Goal: Find specific page/section: Find specific page/section

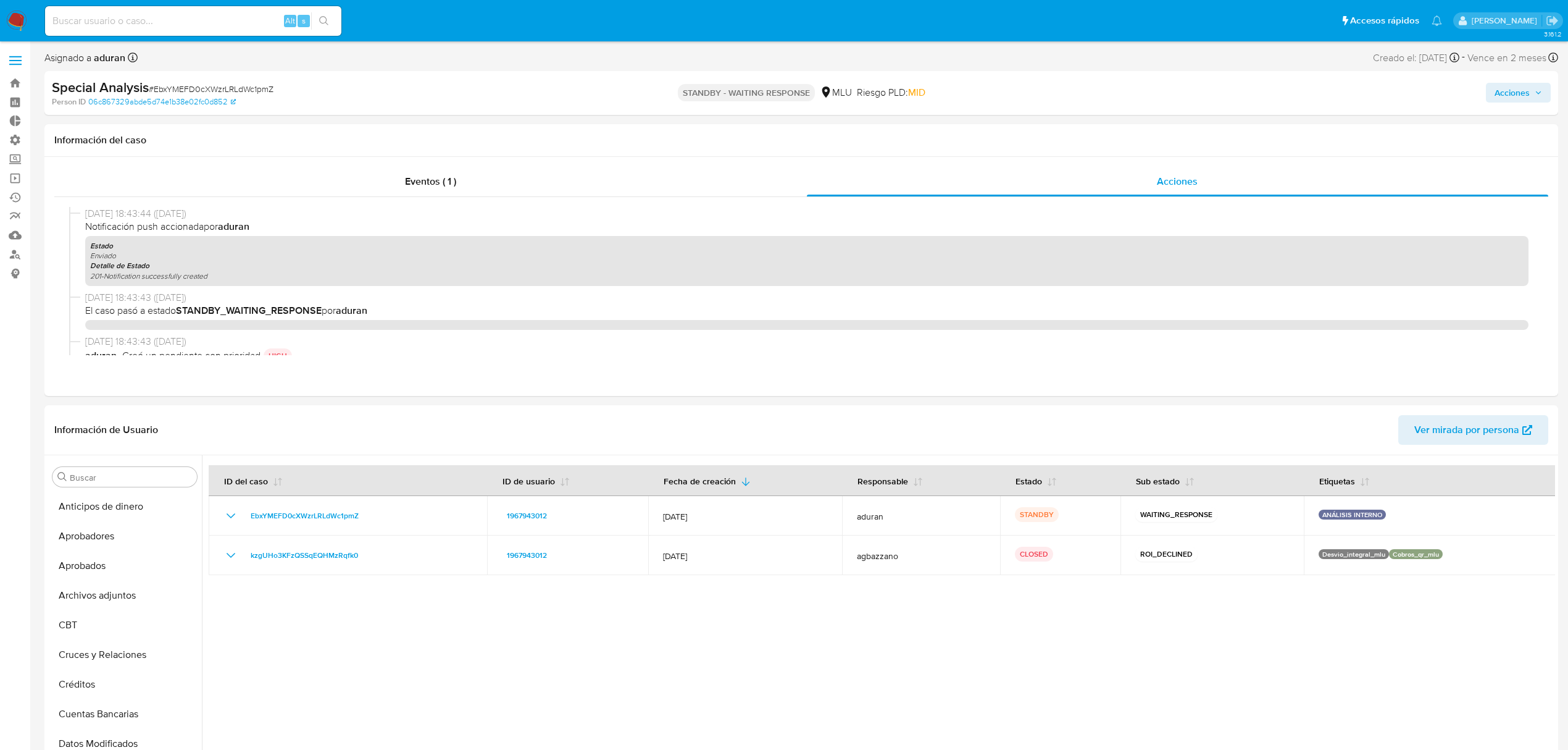
select select "10"
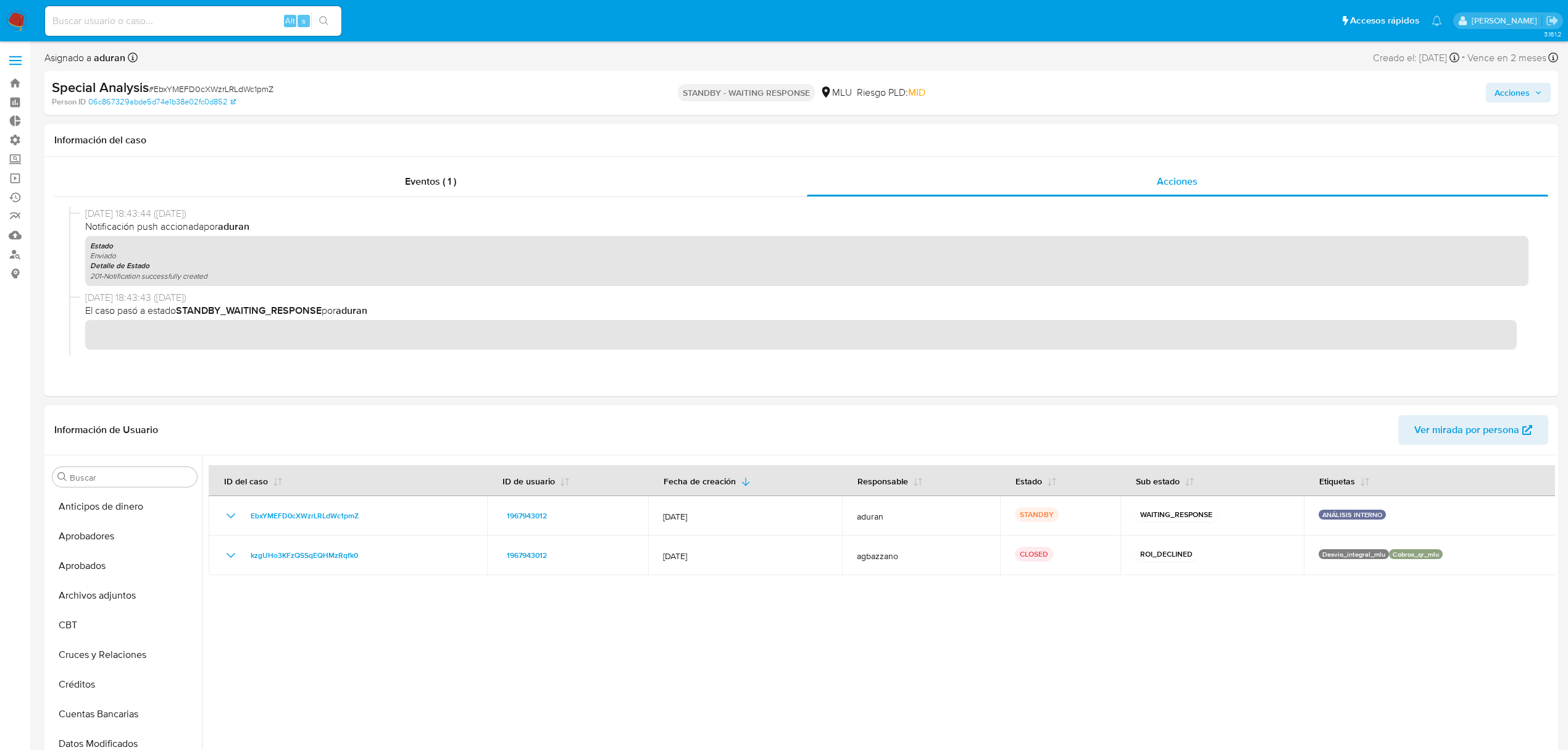
scroll to position [199, 0]
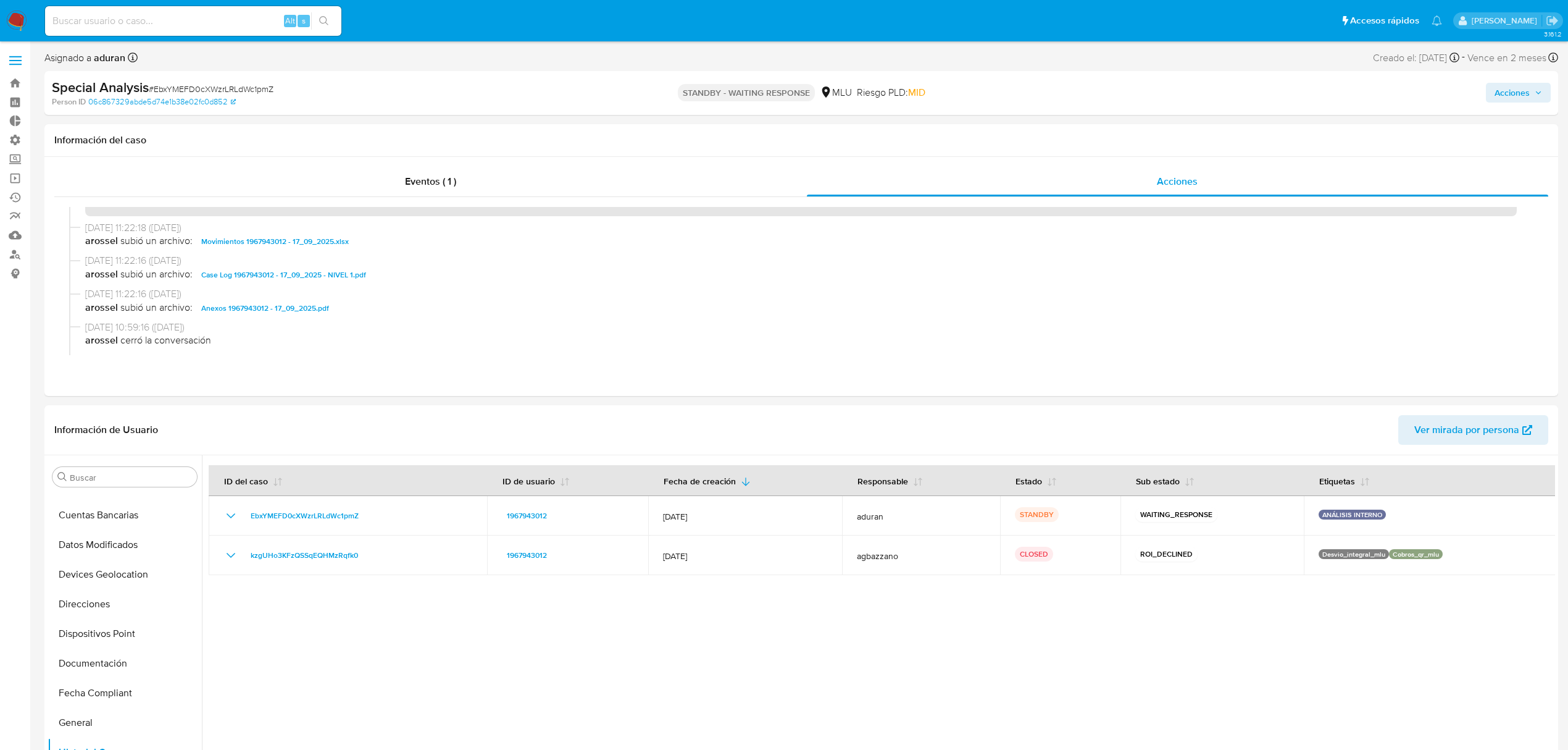
click at [176, 9] on div "Alt s" at bounding box center [192, 21] width 296 height 30
click at [185, 14] on input at bounding box center [192, 21] width 296 height 16
paste input "381095882"
type input "381095882"
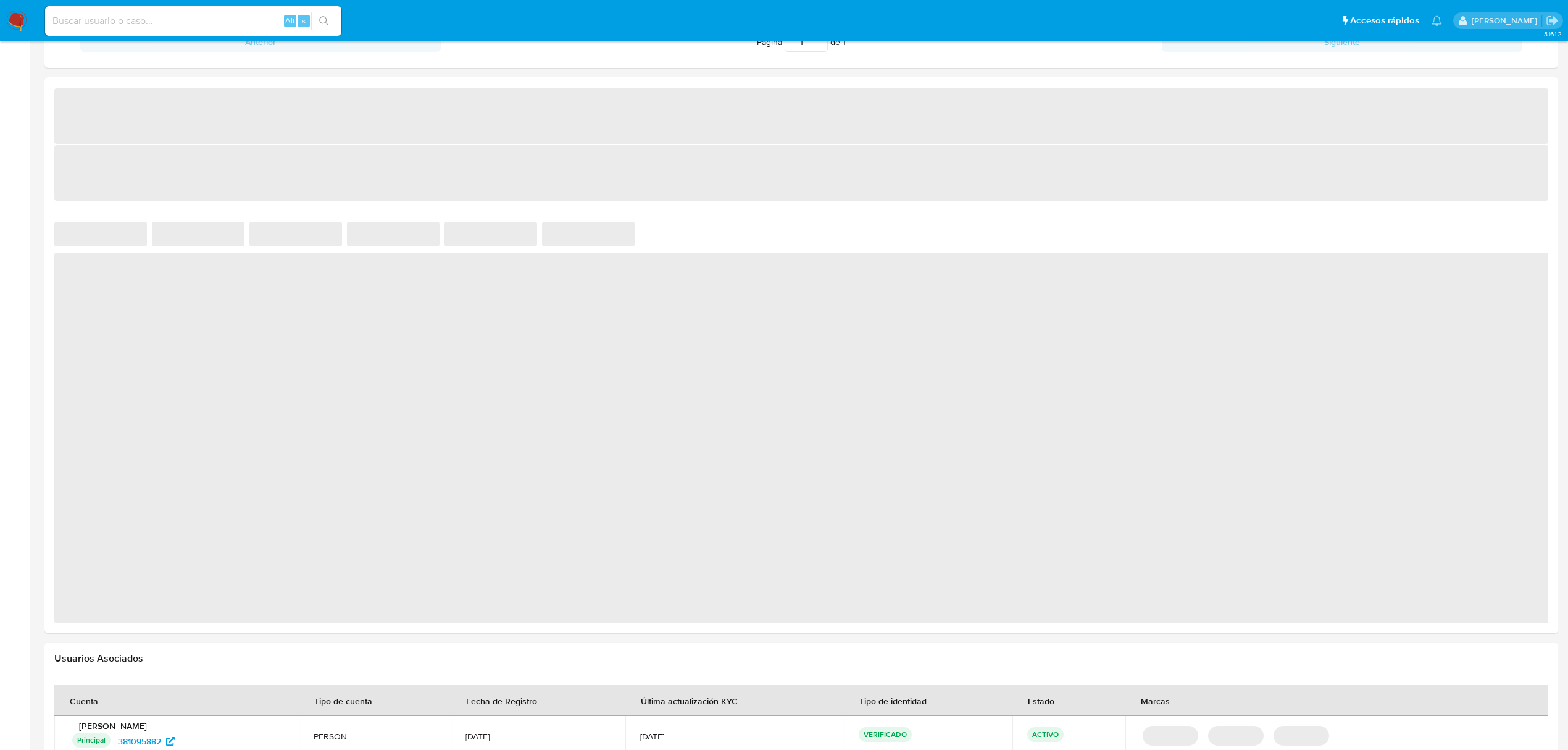
scroll to position [718, 0]
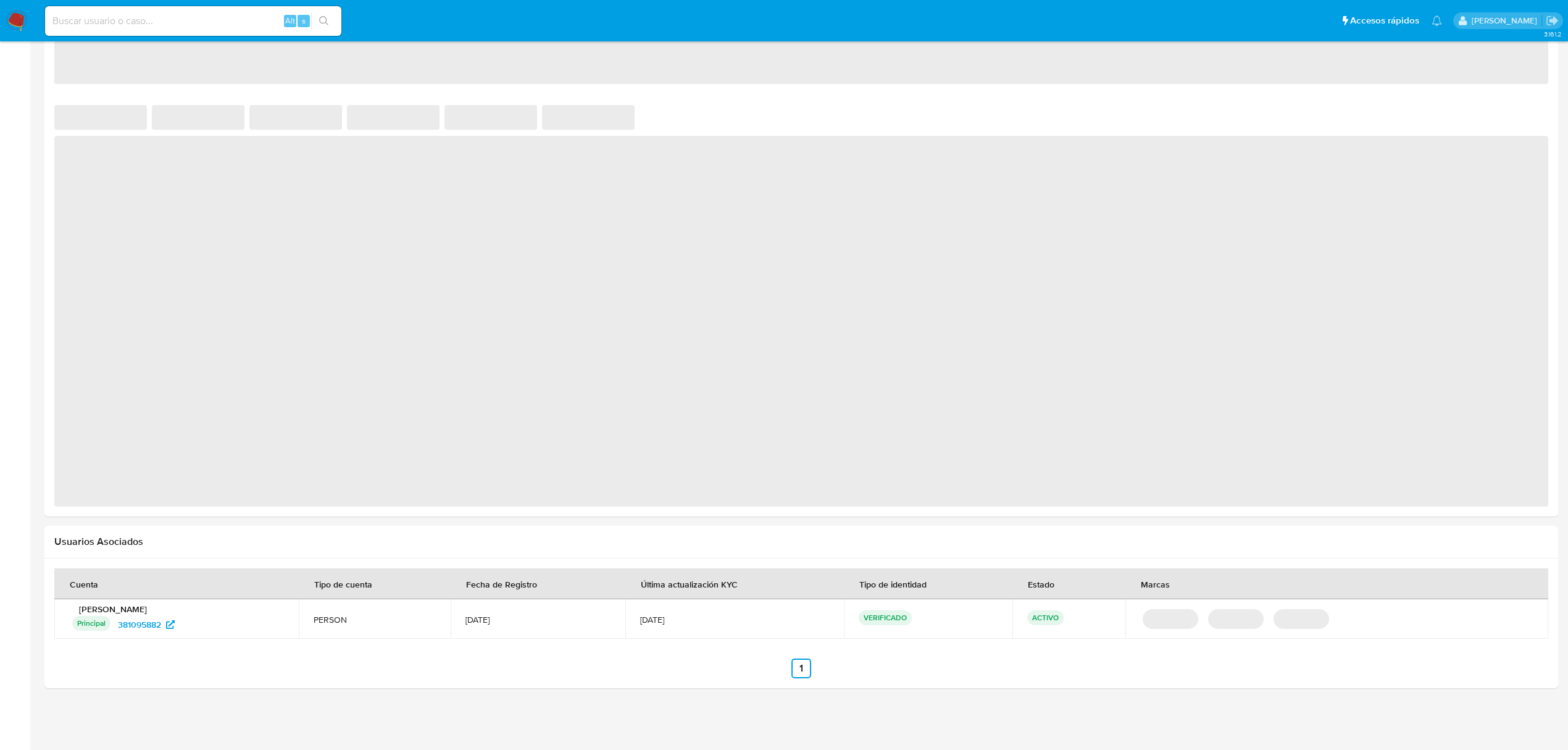
select select "10"
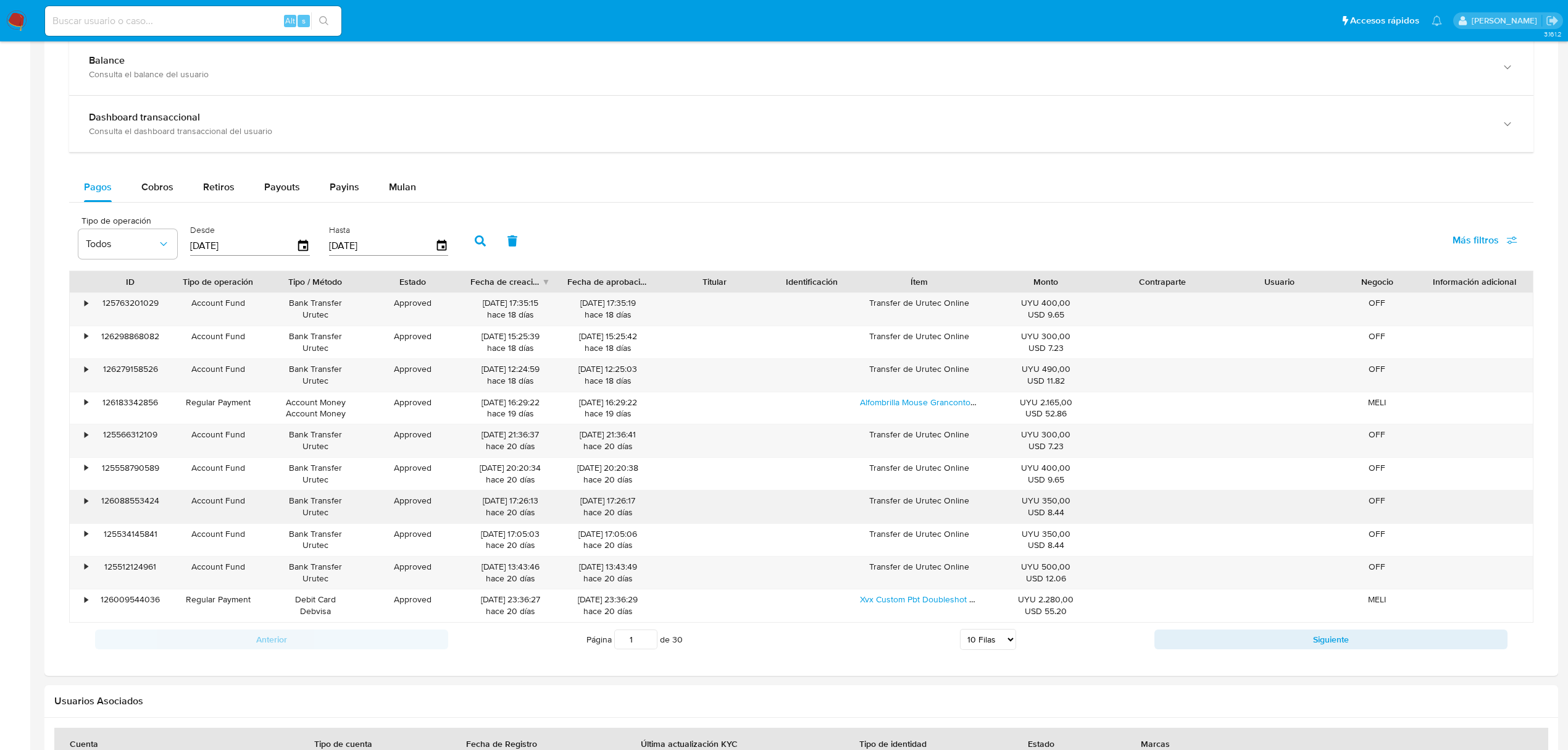
scroll to position [537, 0]
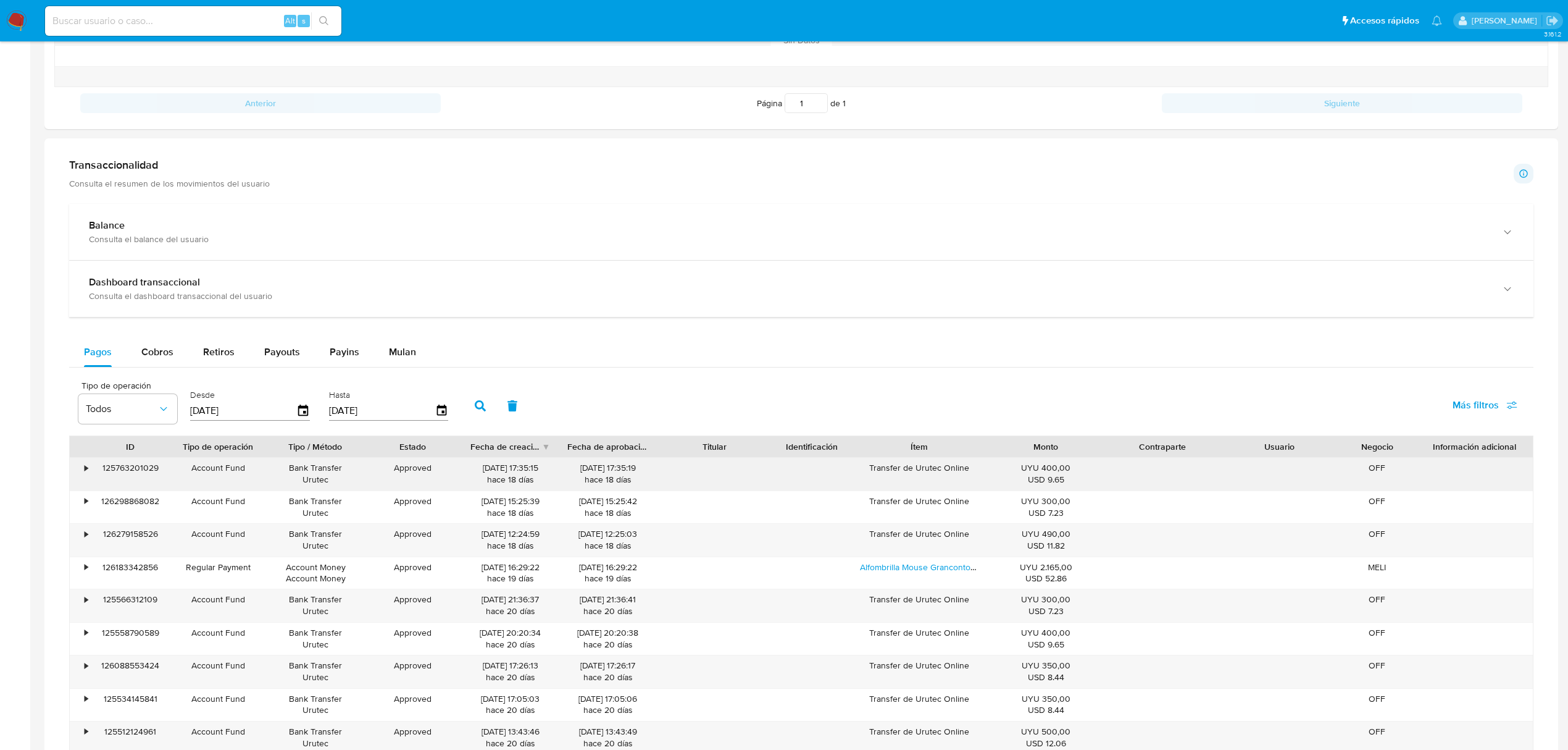
click at [86, 472] on div "•" at bounding box center [85, 468] width 3 height 12
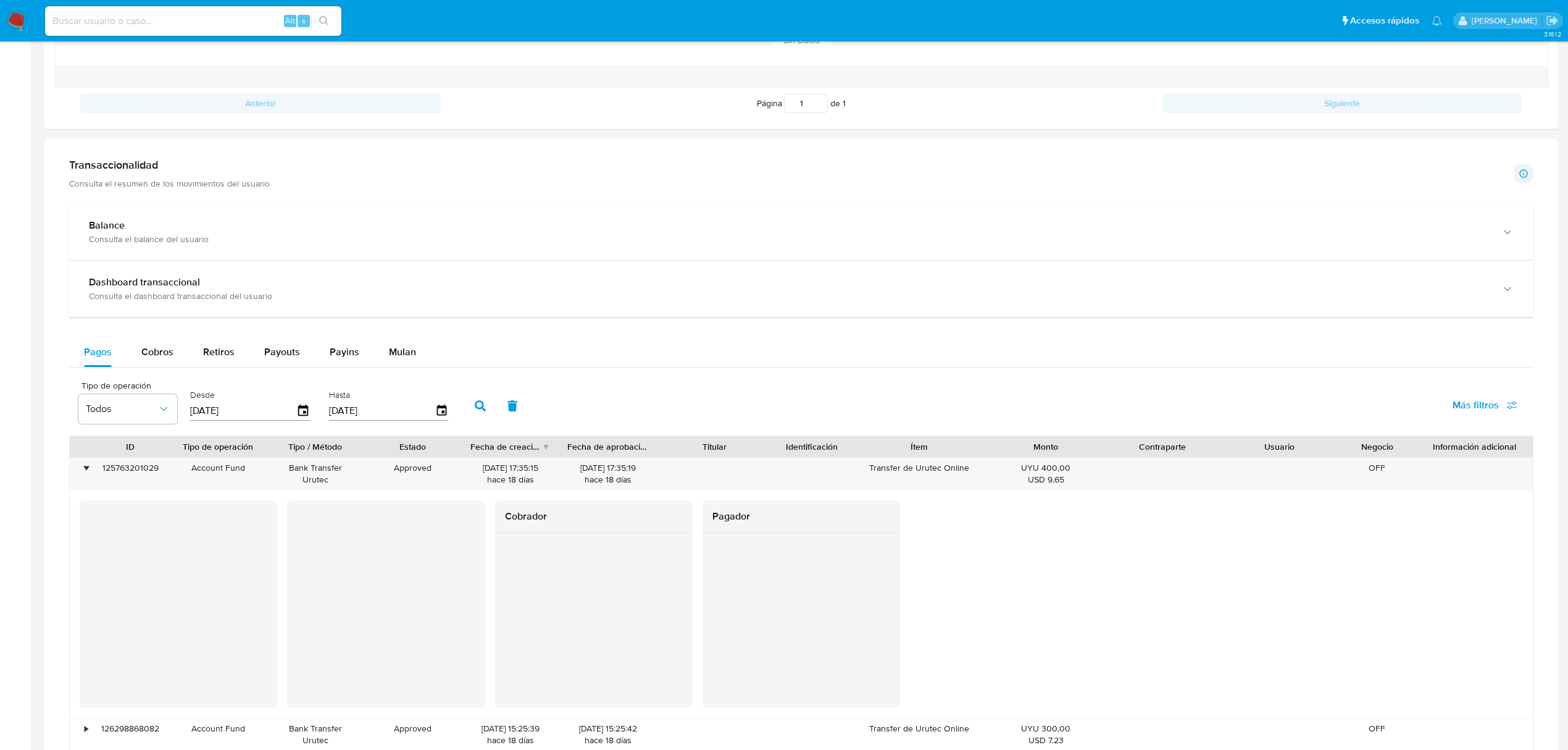
click at [139, 368] on div "Pagos Cobros Retiros Payouts Payins Mulan" at bounding box center [801, 352] width 1464 height 31
click at [144, 366] on div "Cobros" at bounding box center [157, 352] width 32 height 30
select select "10"
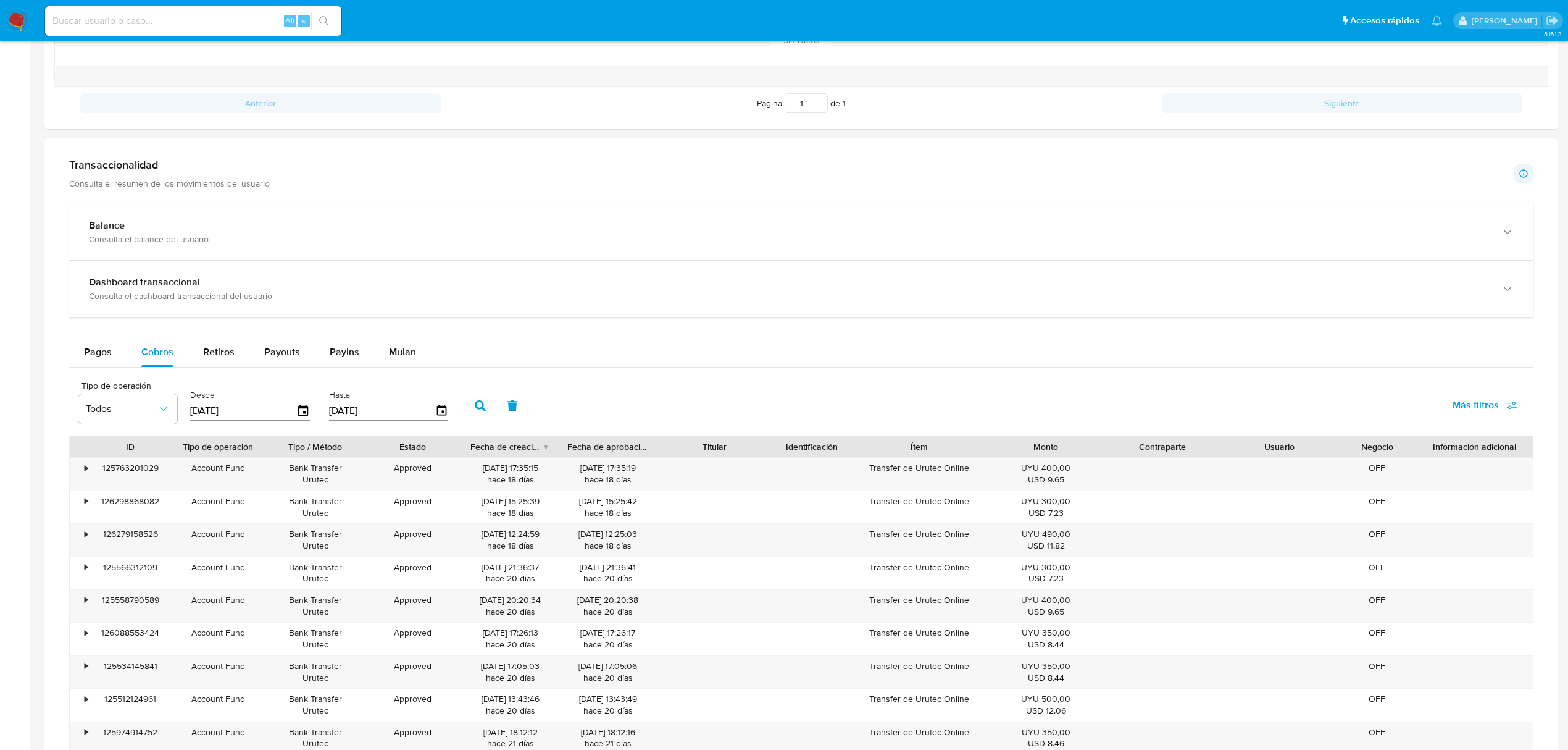
scroll to position [868, 0]
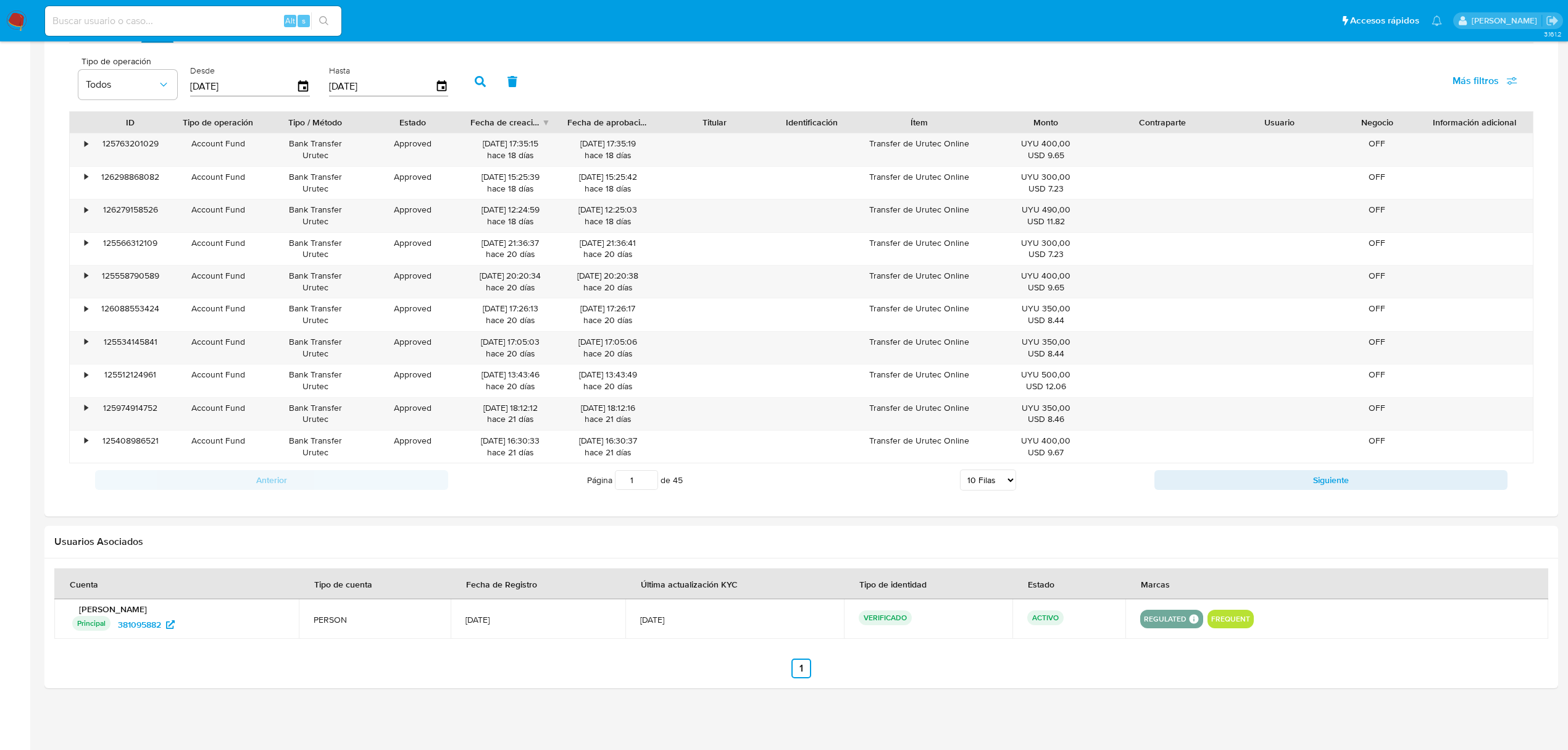
drag, startPoint x: 853, startPoint y: 748, endPoint x: 842, endPoint y: 782, distance: 35.7
